Goal: Task Accomplishment & Management: Manage account settings

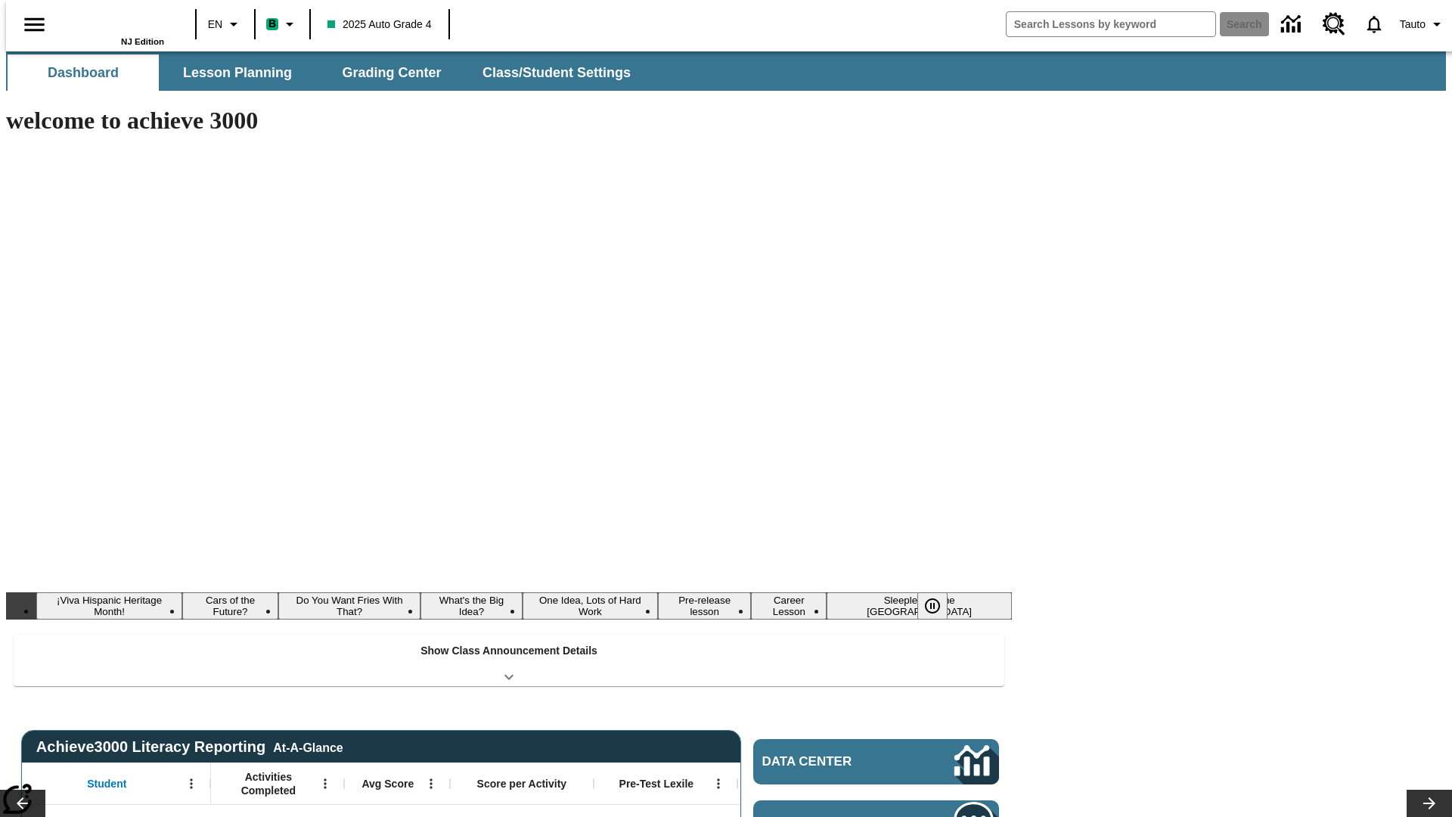
type input "-1"
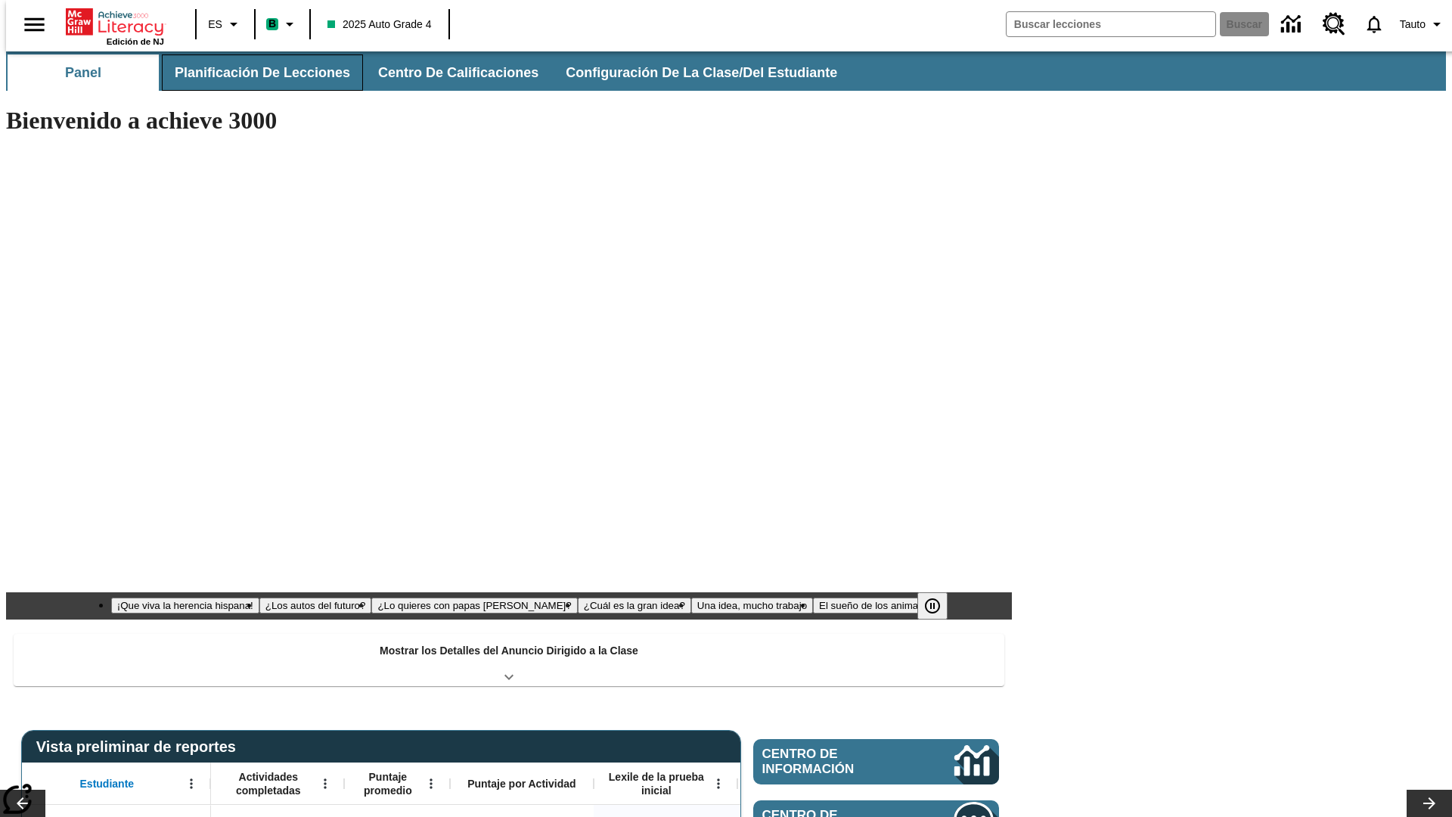
click at [253, 73] on button "Planificación de lecciones" at bounding box center [262, 72] width 201 height 36
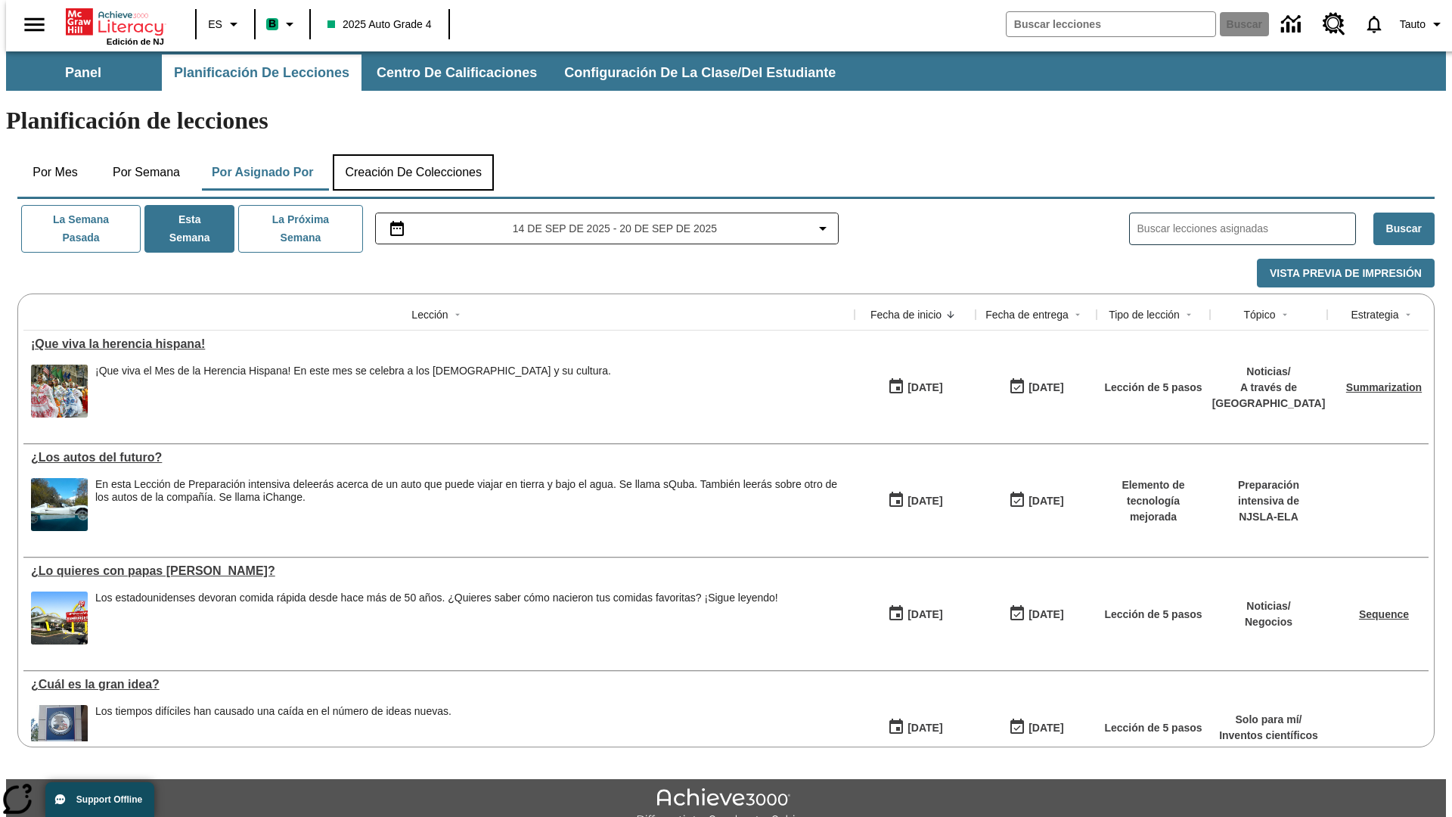
click at [413, 154] on button "Creación de colecciones" at bounding box center [413, 172] width 161 height 36
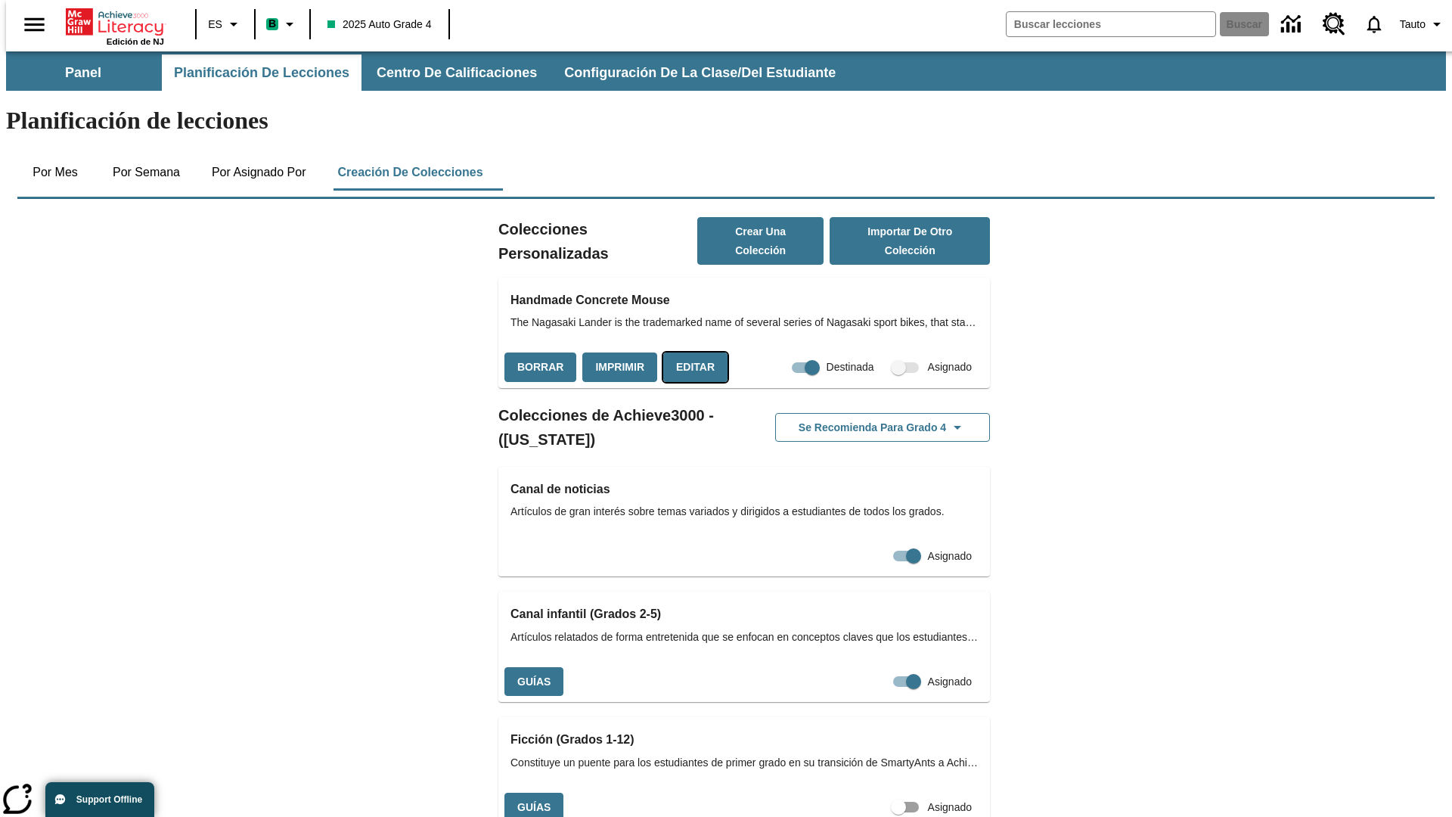
click at [690, 352] on button "Editar" at bounding box center [695, 366] width 64 height 29
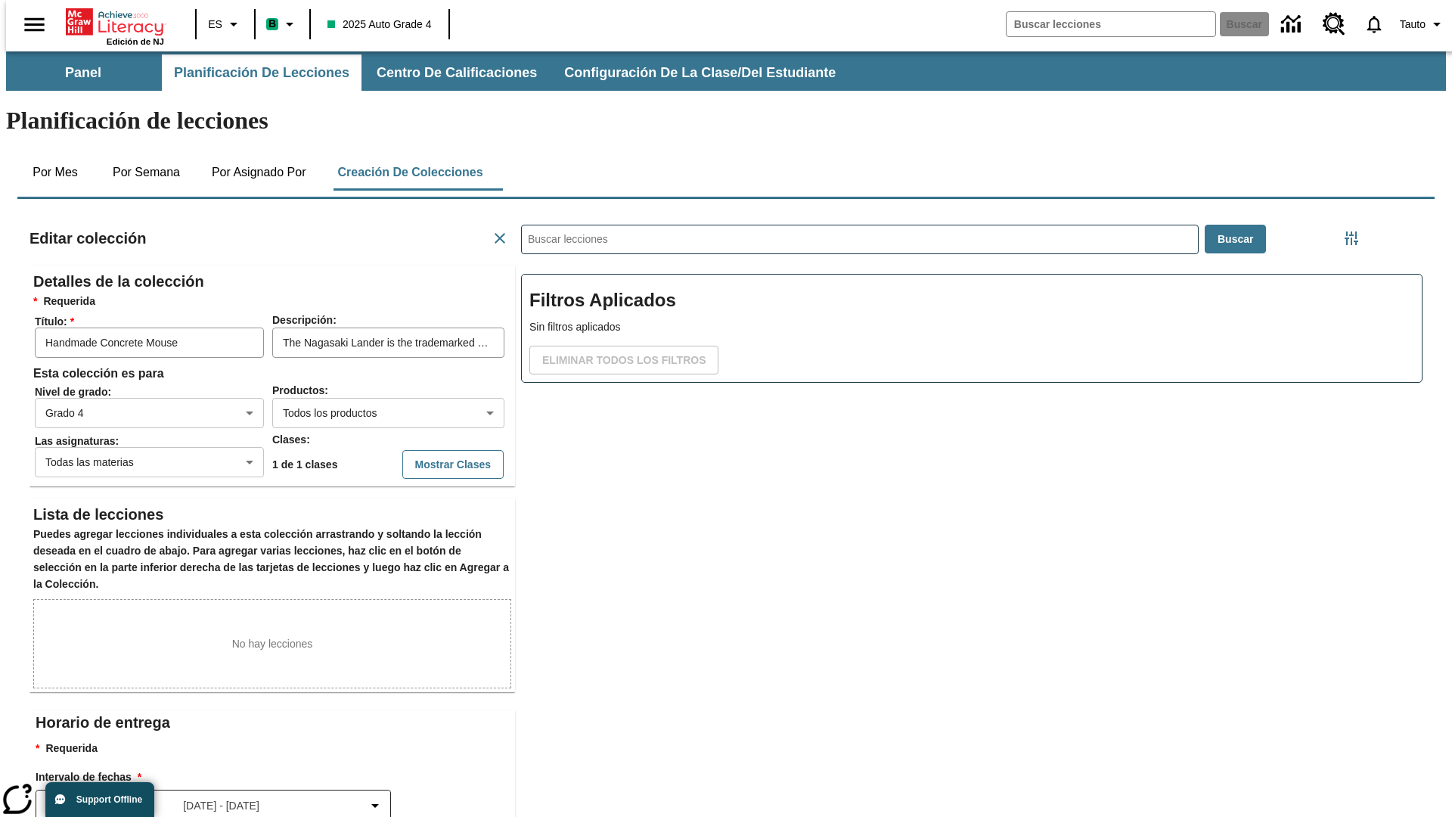
scroll to position [1, 1]
click at [364, 358] on body "Saltar al contenido principal Edición de NJ ES B 2025 Auto Grade 4 Buscar 0 Tau…" at bounding box center [726, 525] width 1440 height 948
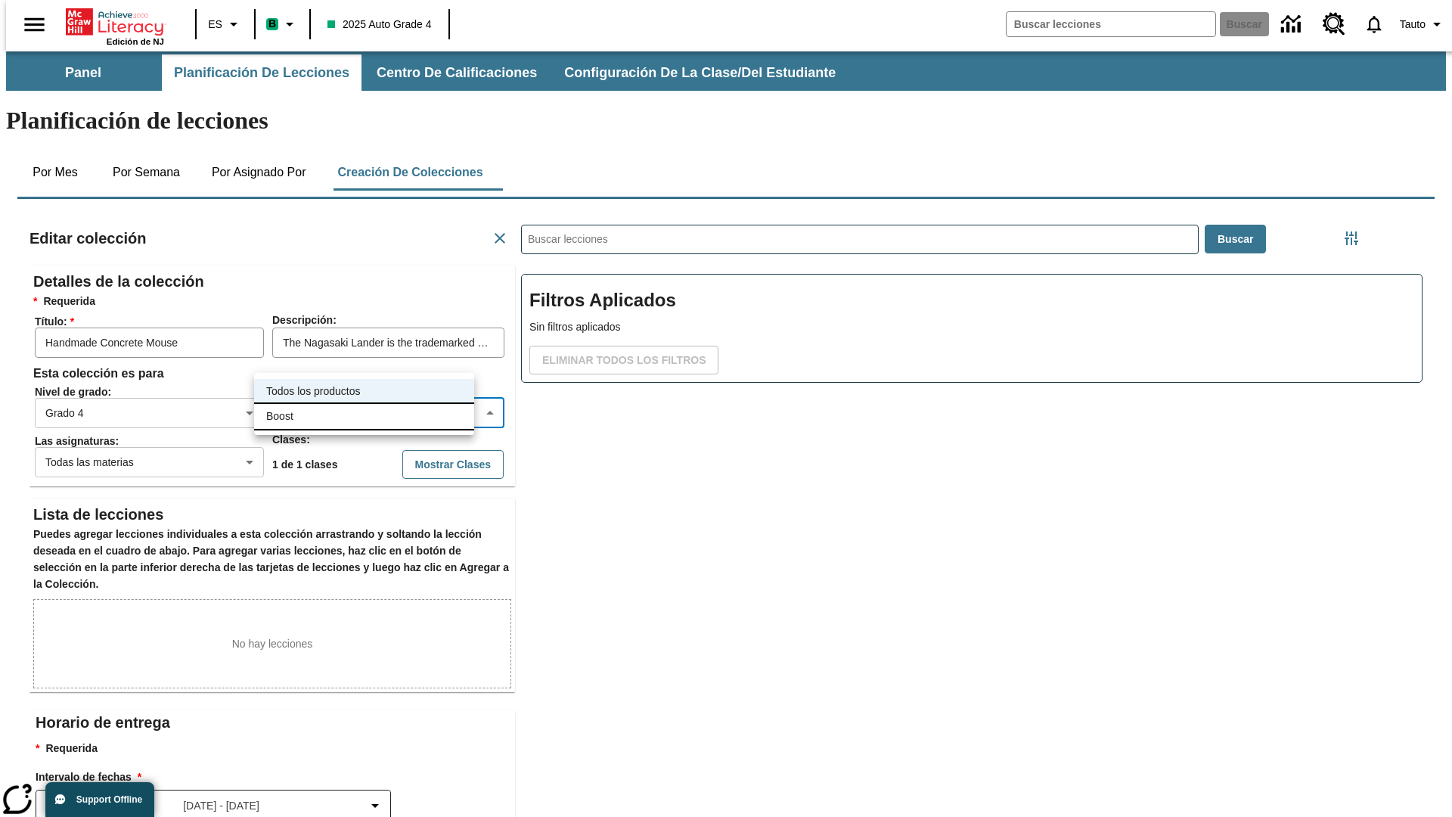
click at [364, 416] on li "Boost" at bounding box center [364, 416] width 220 height 25
type input "12"
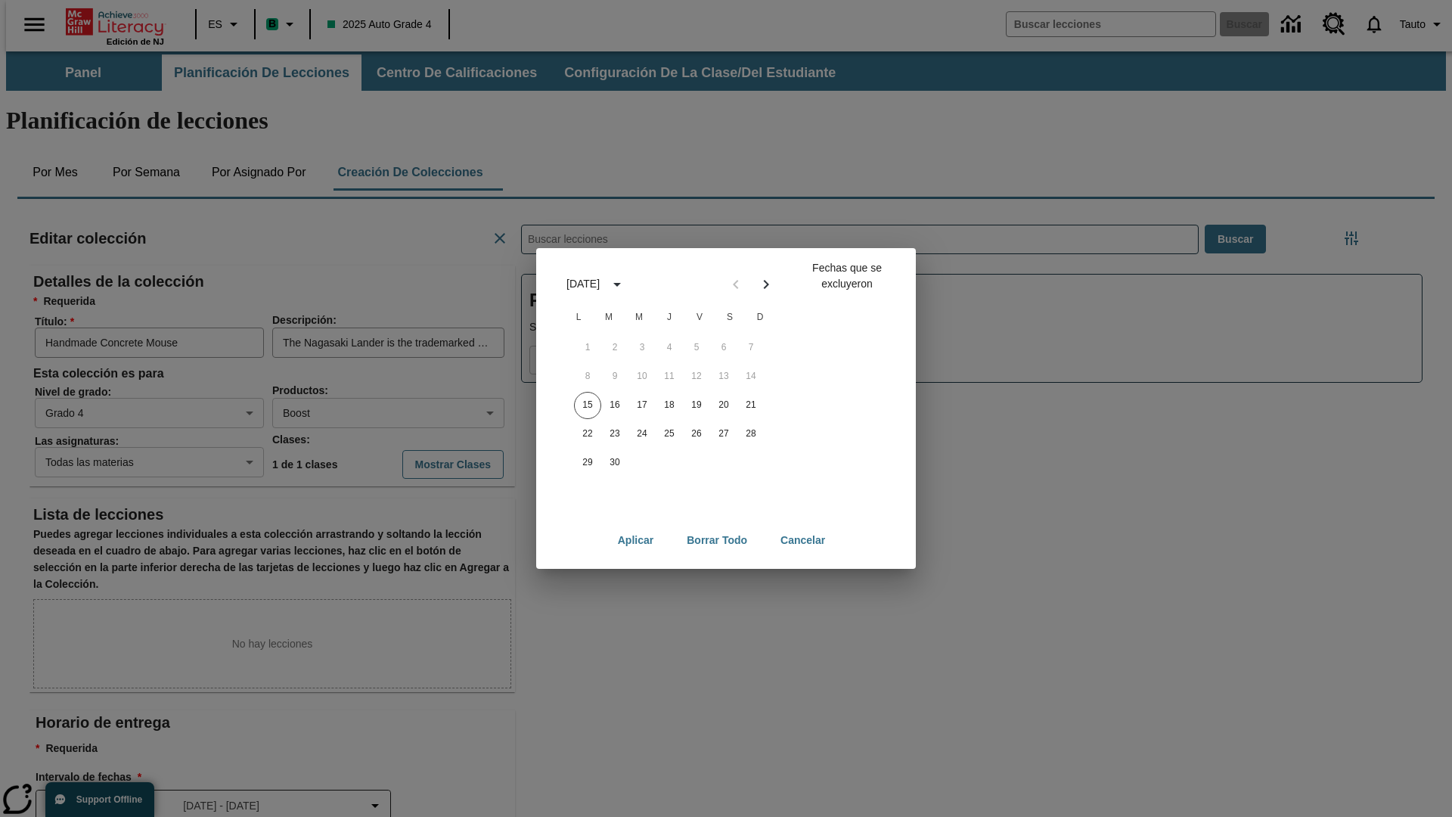
scroll to position [168, 0]
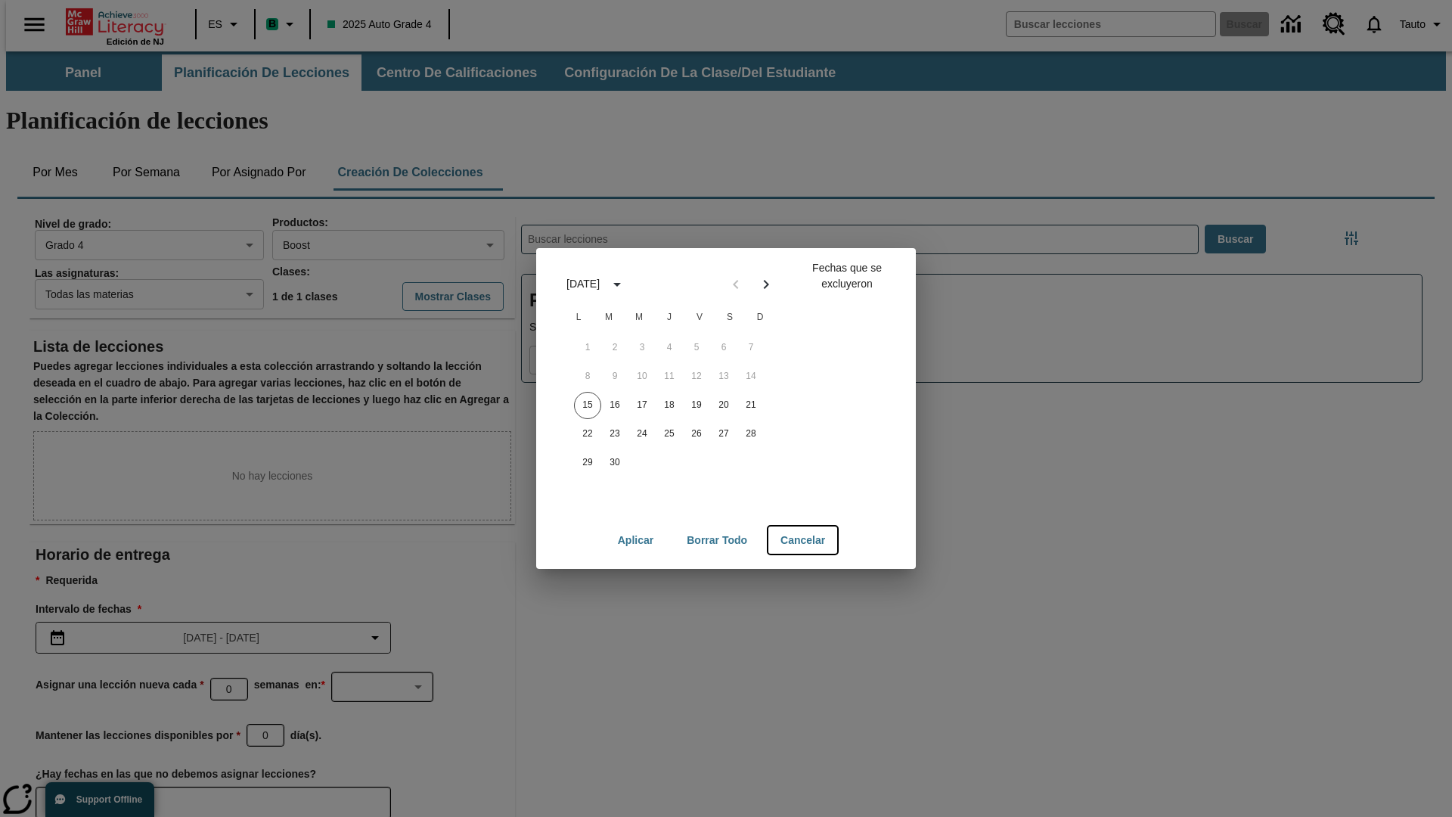
click at [804, 540] on button "Cancelar" at bounding box center [802, 540] width 69 height 28
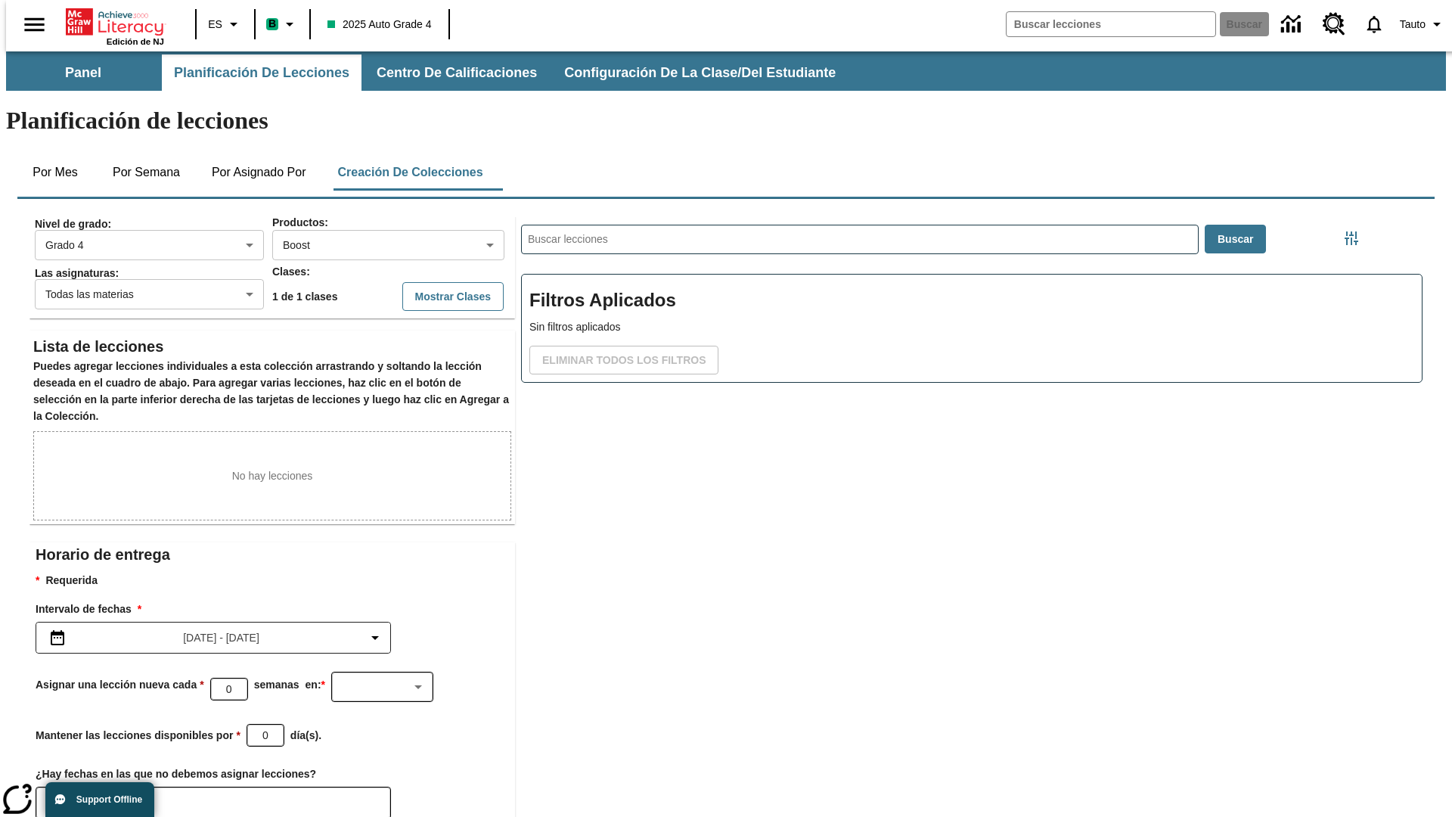
scroll to position [6, 0]
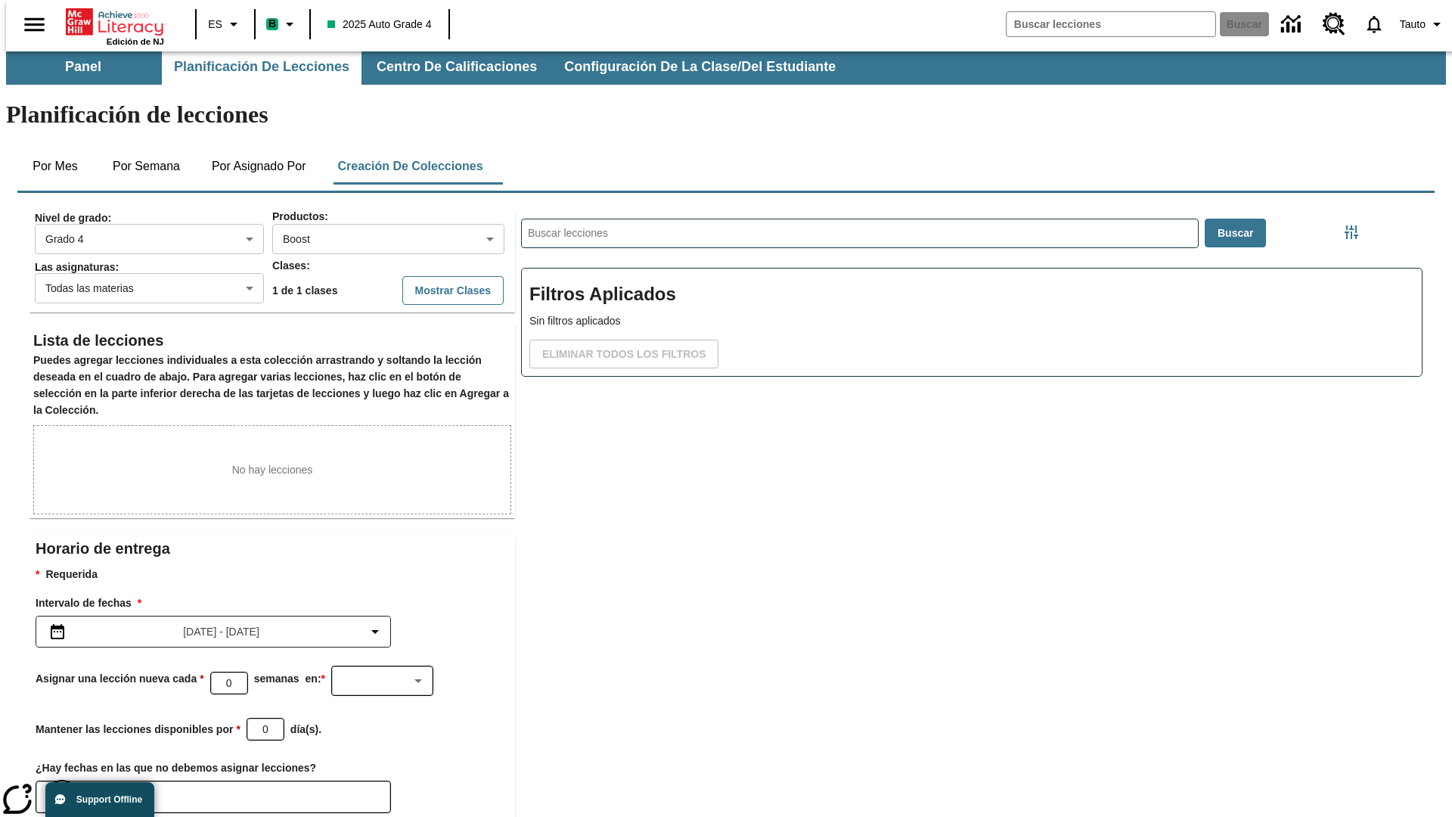
click at [56, 789] on icon "Elegir fechas" at bounding box center [62, 796] width 14 height 15
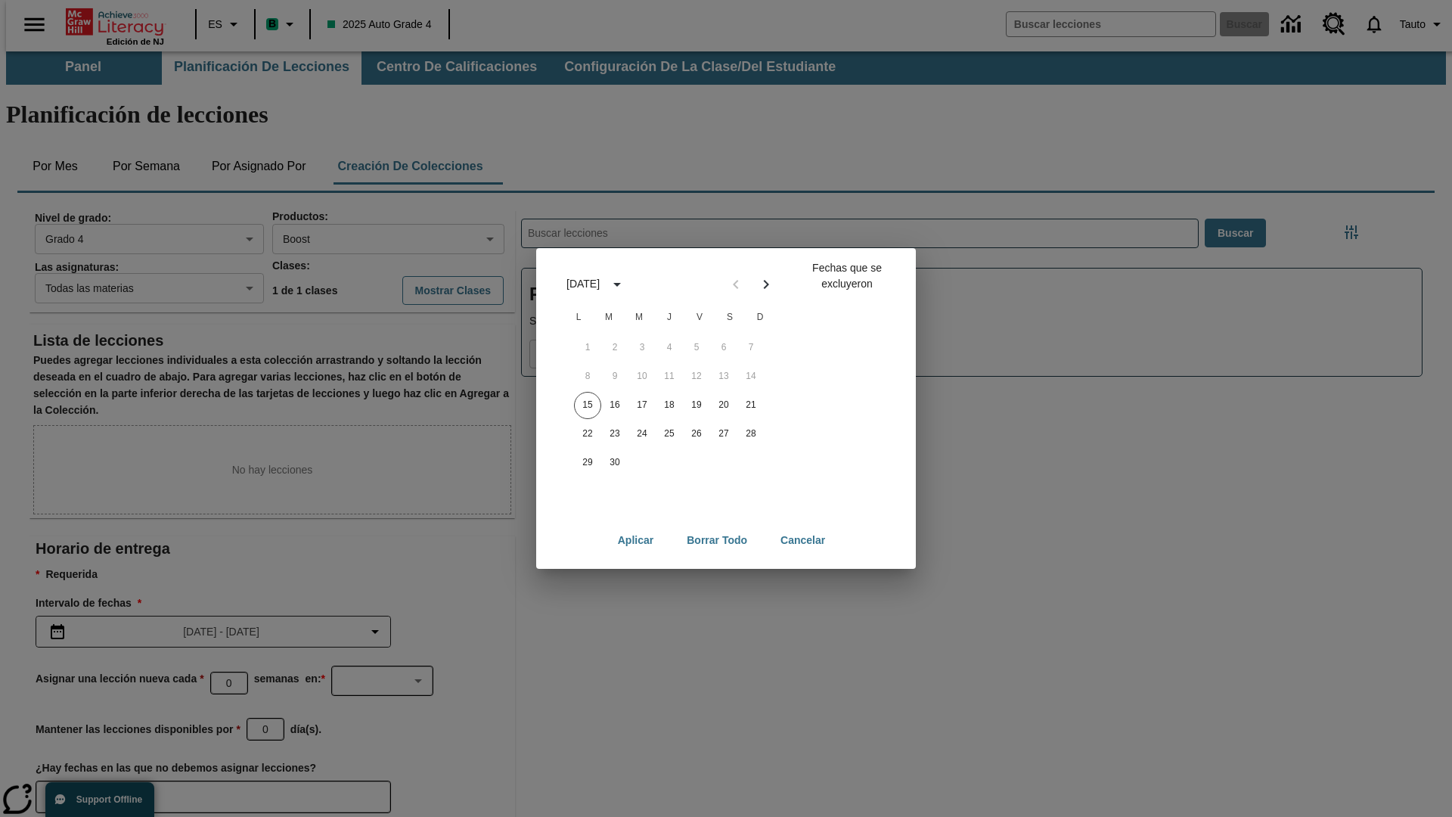
scroll to position [117, 0]
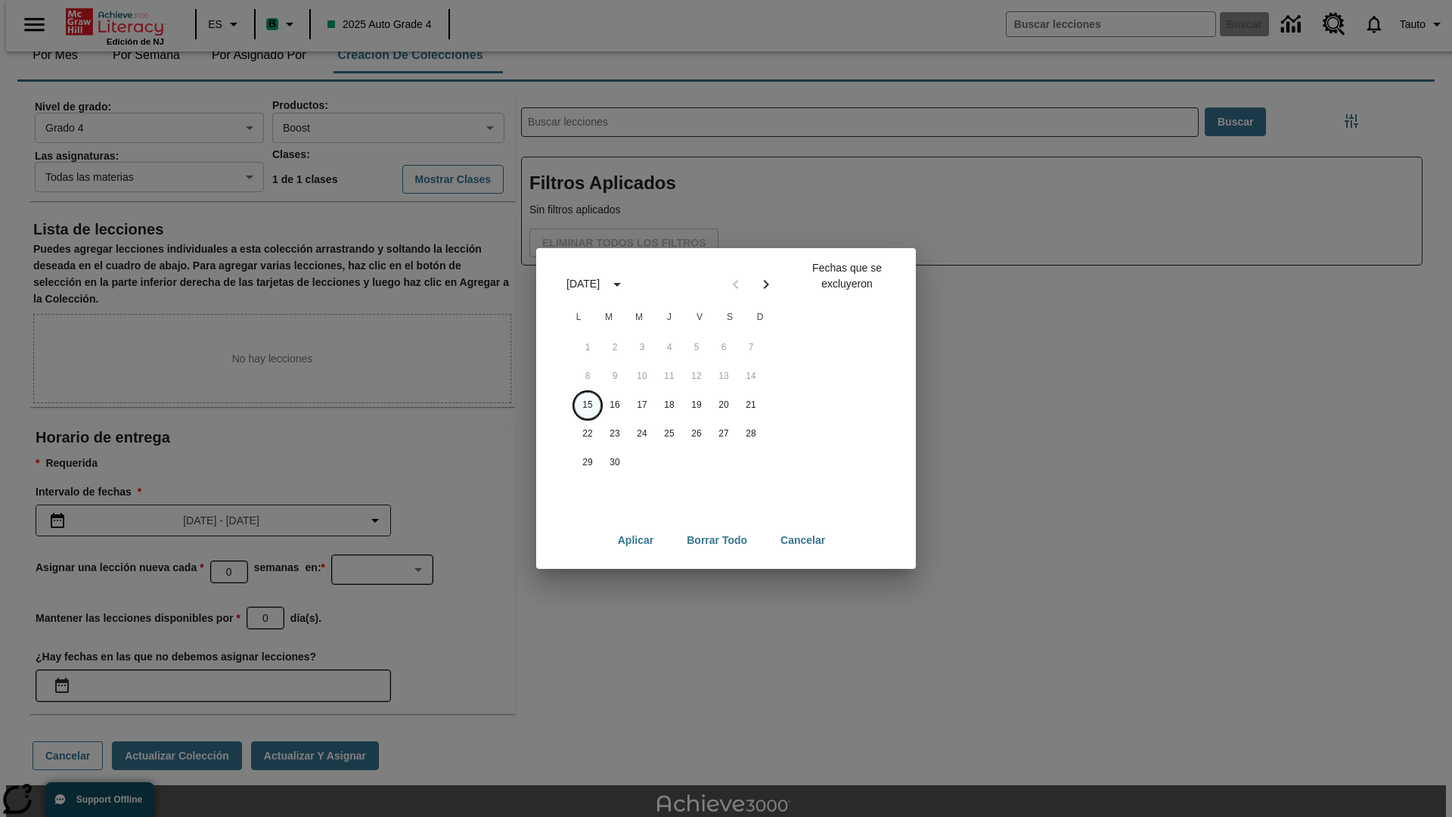
click at [588, 405] on button "15" at bounding box center [587, 405] width 27 height 27
click at [717, 540] on button "Borrar todo" at bounding box center [716, 540] width 85 height 28
click at [588, 405] on button "15" at bounding box center [587, 405] width 27 height 27
click at [615, 405] on button "16" at bounding box center [614, 405] width 27 height 27
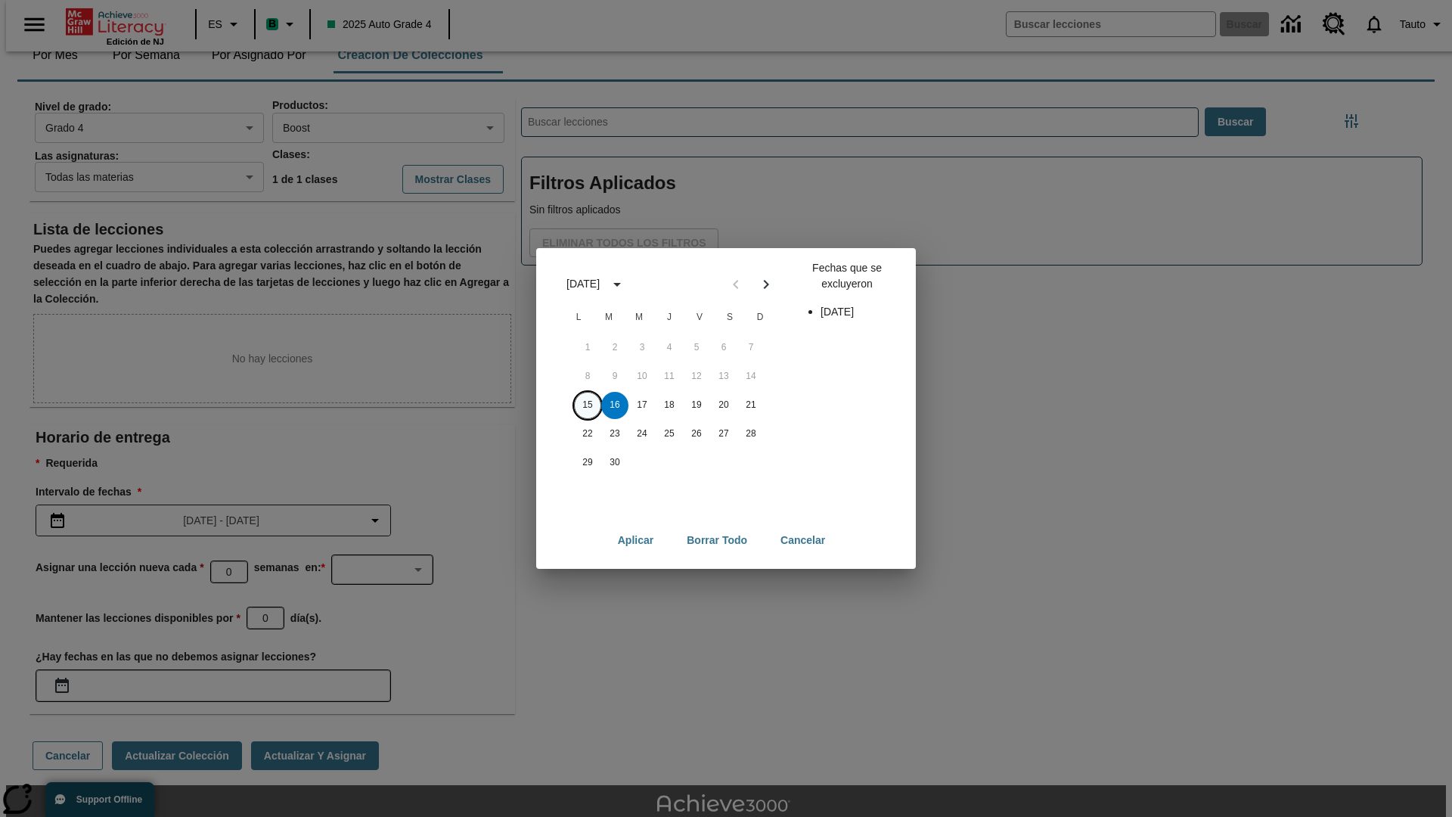
click at [588, 405] on button "15" at bounding box center [587, 405] width 27 height 27
click at [615, 405] on button "16" at bounding box center [614, 405] width 27 height 27
click at [634, 540] on button "Aplicar" at bounding box center [636, 540] width 60 height 28
type input "[DATE]"
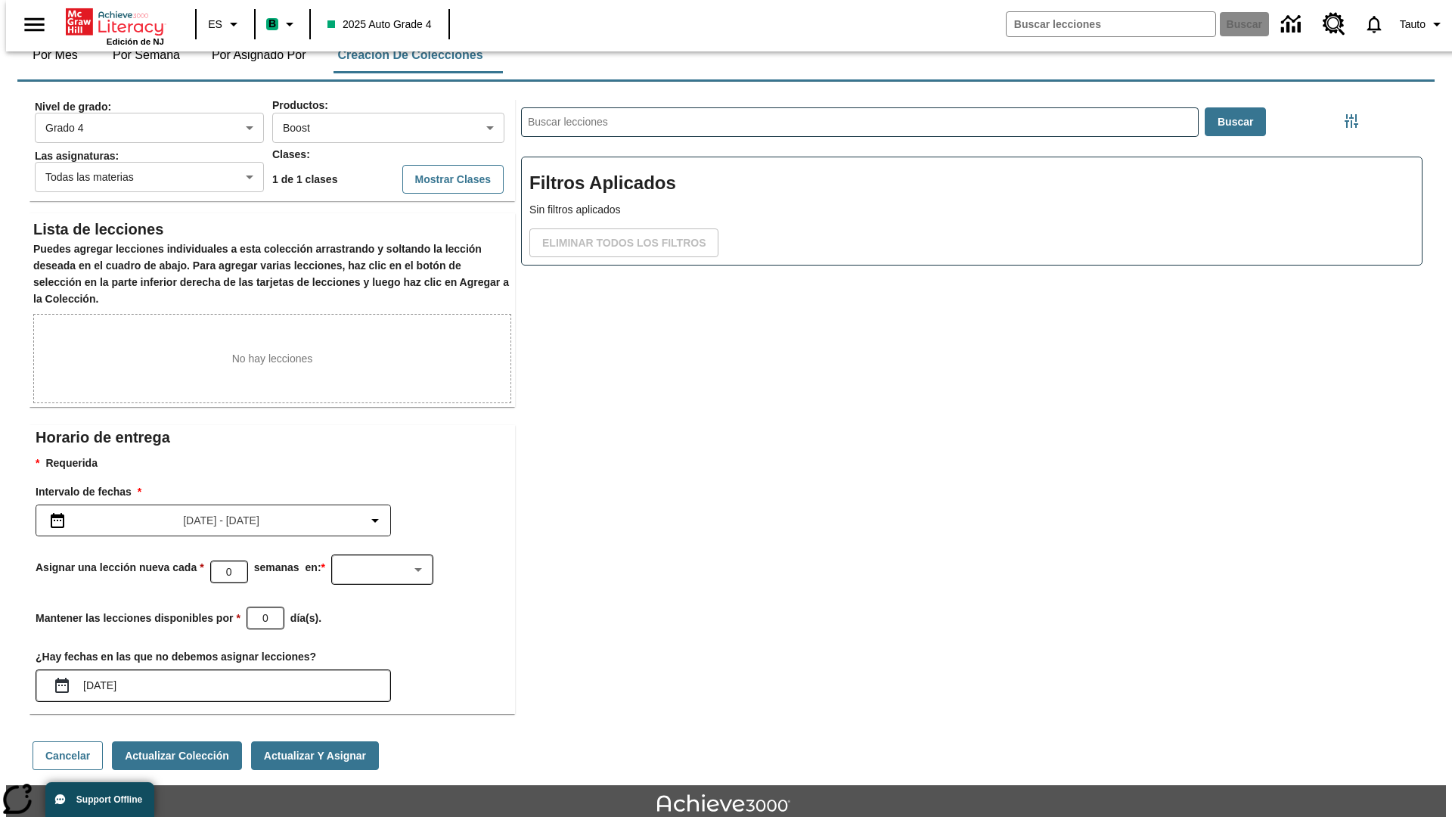
scroll to position [120, 0]
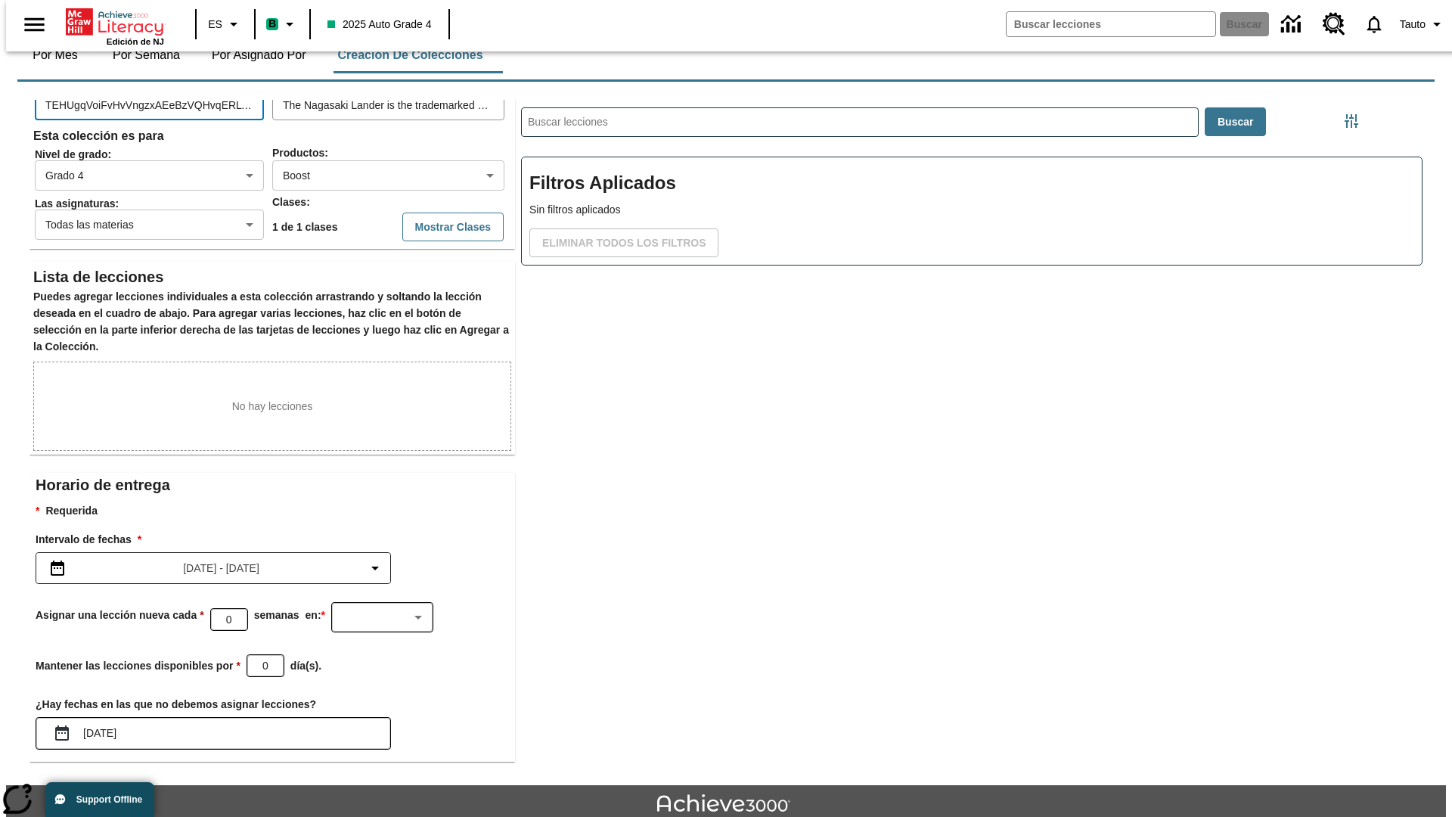
type input "TEHUgqVoiFvHvVngzxAEeBzVQHvqERLThSibGNyfkFZaqYveVVkDEqhBnUZQWxDohrqNyEJoUubAyGK…"
type input "awIasaRTfHGuGoGuHLqYvDExNWEgDmrDCiFrFMQcPNITgurlgatIQPyXqXVNQowOlMskSwVLDoekmzJ…"
click at [171, 789] on button "Actualizar colección" at bounding box center [177, 803] width 130 height 29
